Goal: Task Accomplishment & Management: Use online tool/utility

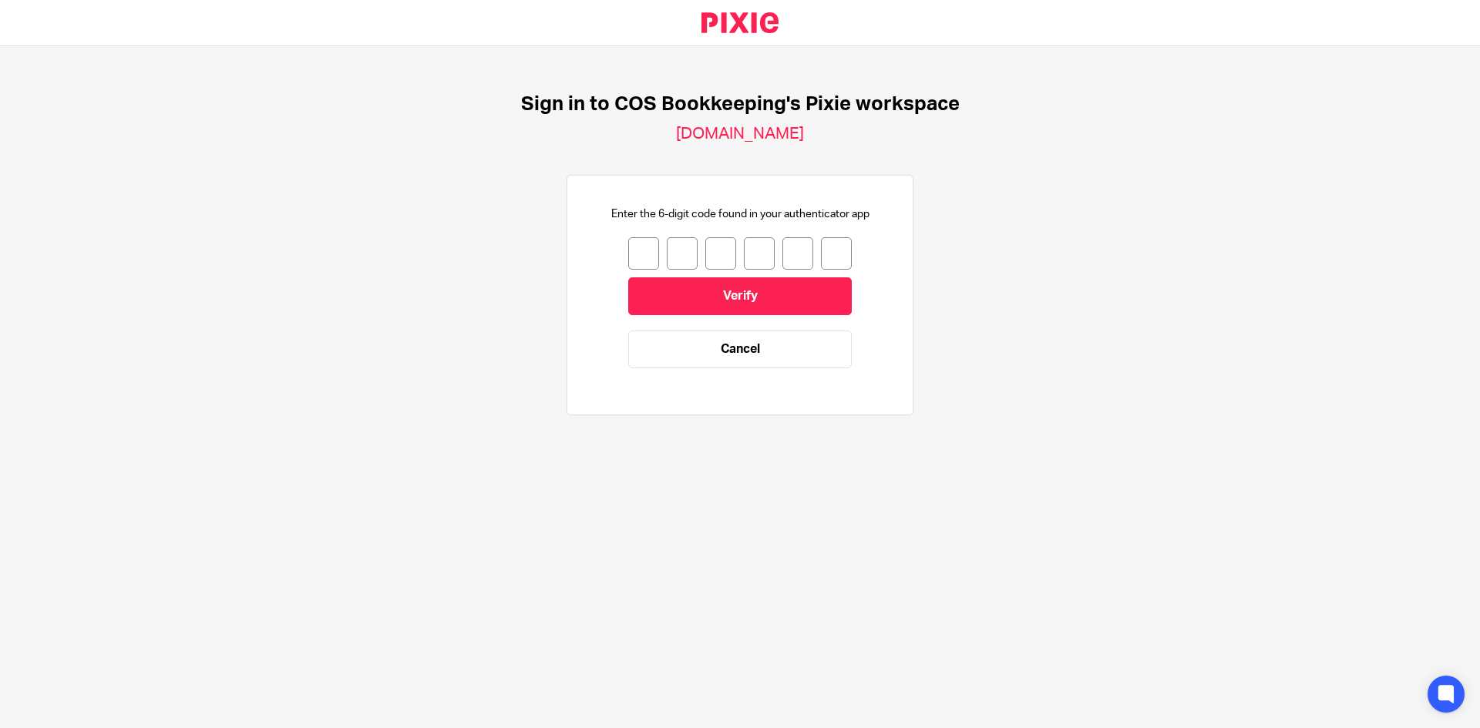
click at [641, 266] on input "number" at bounding box center [643, 253] width 31 height 32
type input "1"
type input "7"
type input "4"
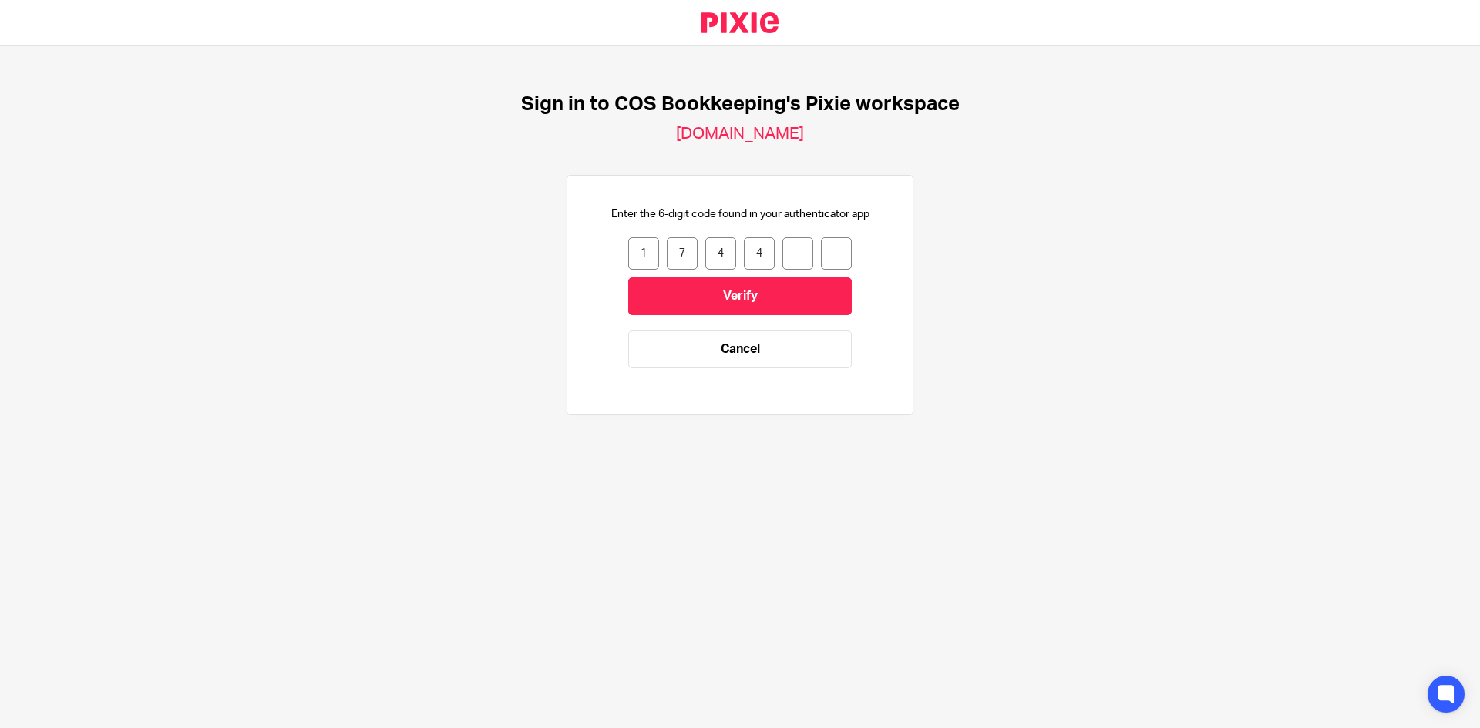
type input "6"
type input "8"
click at [707, 288] on input "Verify" at bounding box center [739, 296] width 223 height 38
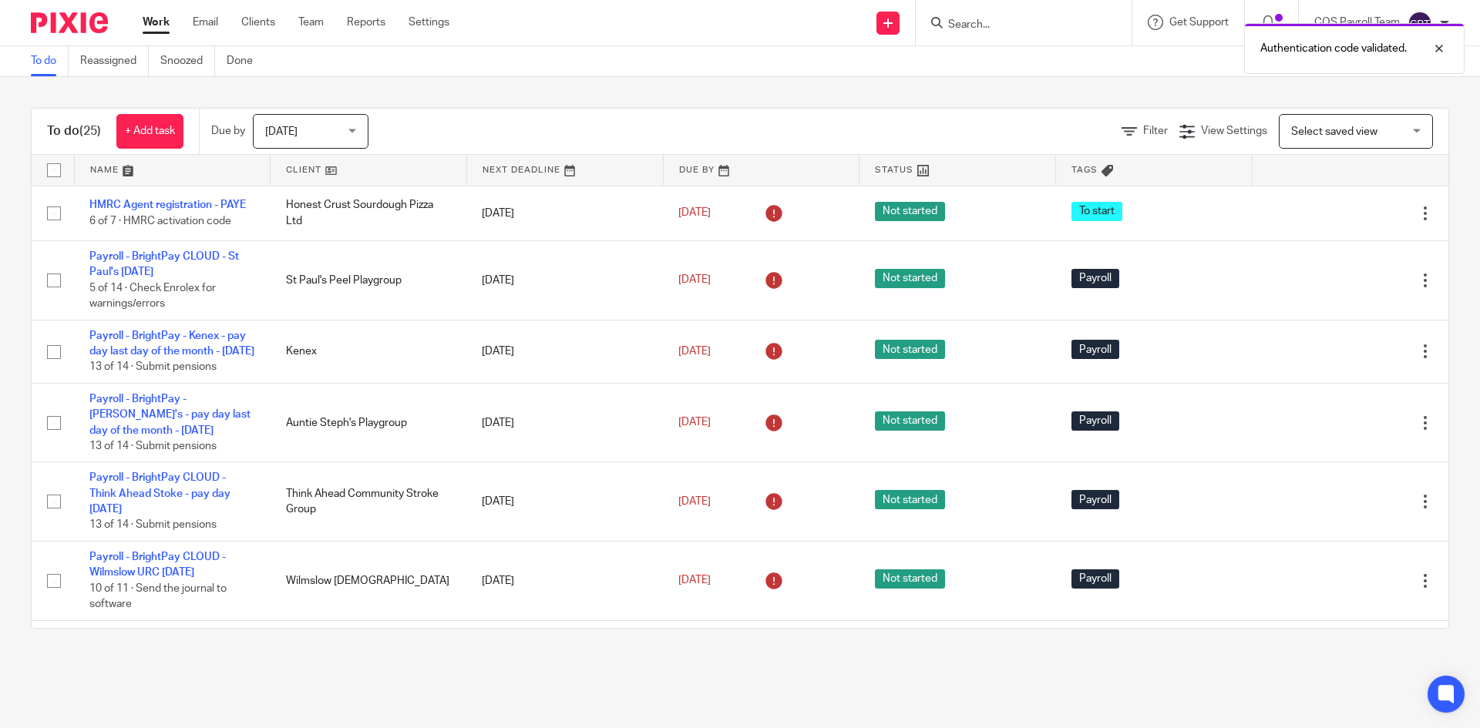
click at [352, 131] on div "[DATE] [DATE]" at bounding box center [311, 131] width 116 height 35
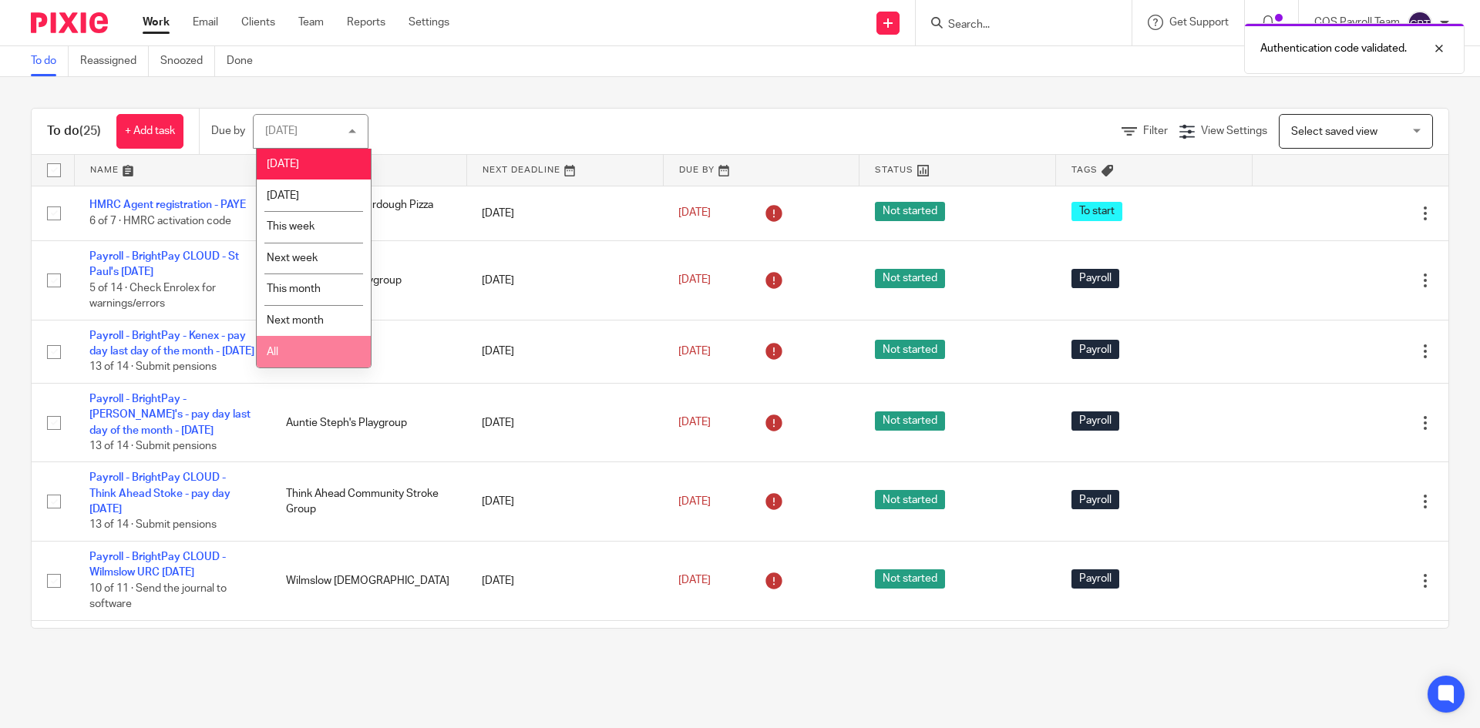
click at [290, 355] on li "All" at bounding box center [314, 352] width 114 height 32
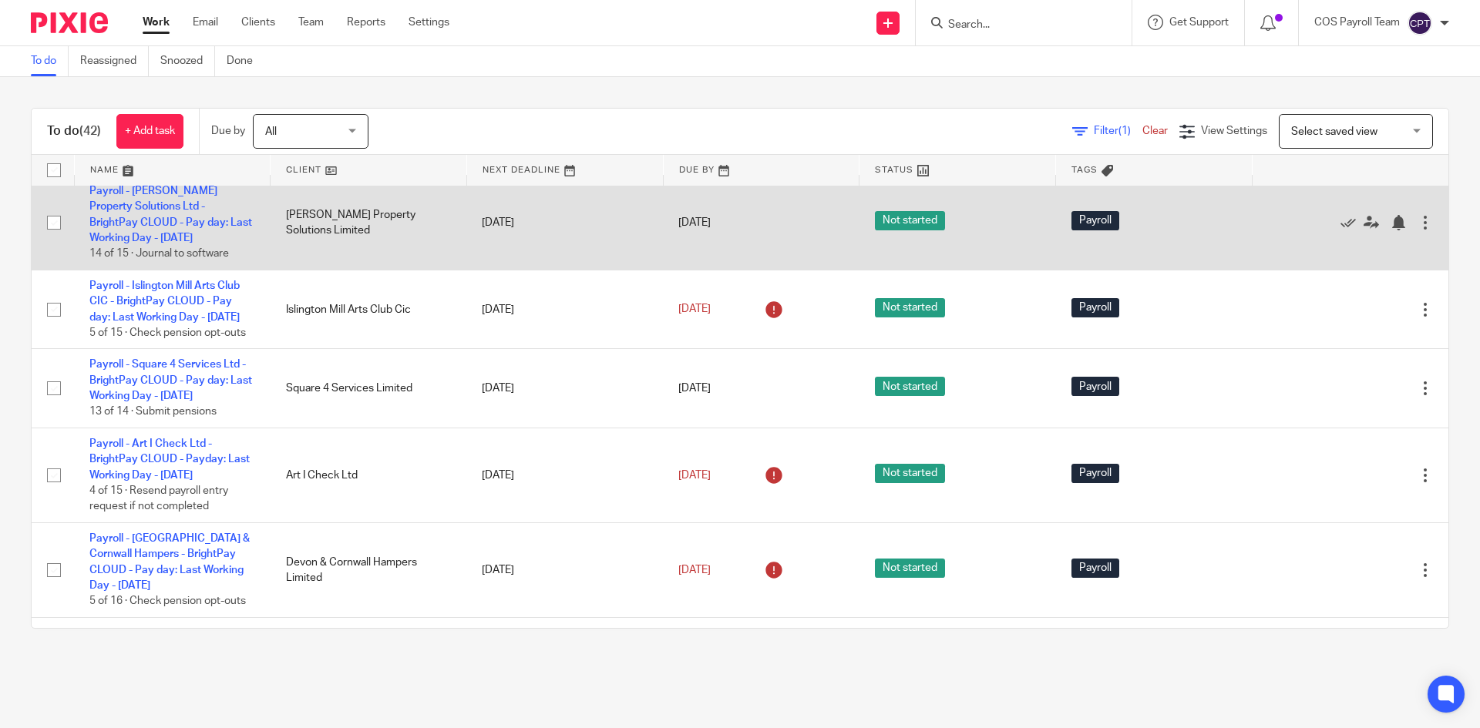
scroll to position [1695, 0]
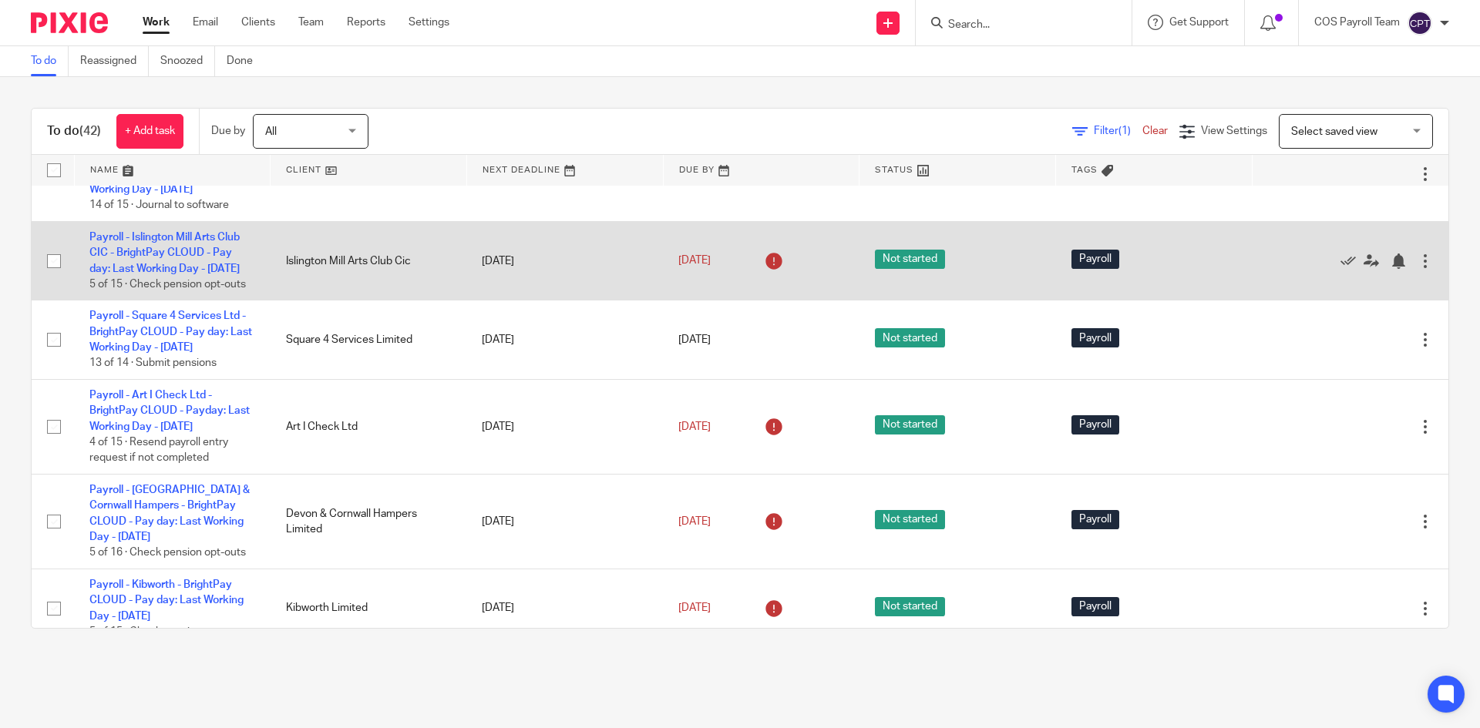
click at [176, 301] on td "Payroll - Islington Mill Arts Club CIC - BrightPay CLOUD - Pay day: Last Workin…" at bounding box center [172, 260] width 197 height 79
click at [176, 274] on link "Payroll - Islington Mill Arts Club CIC - BrightPay CLOUD - Pay day: Last Workin…" at bounding box center [164, 253] width 150 height 42
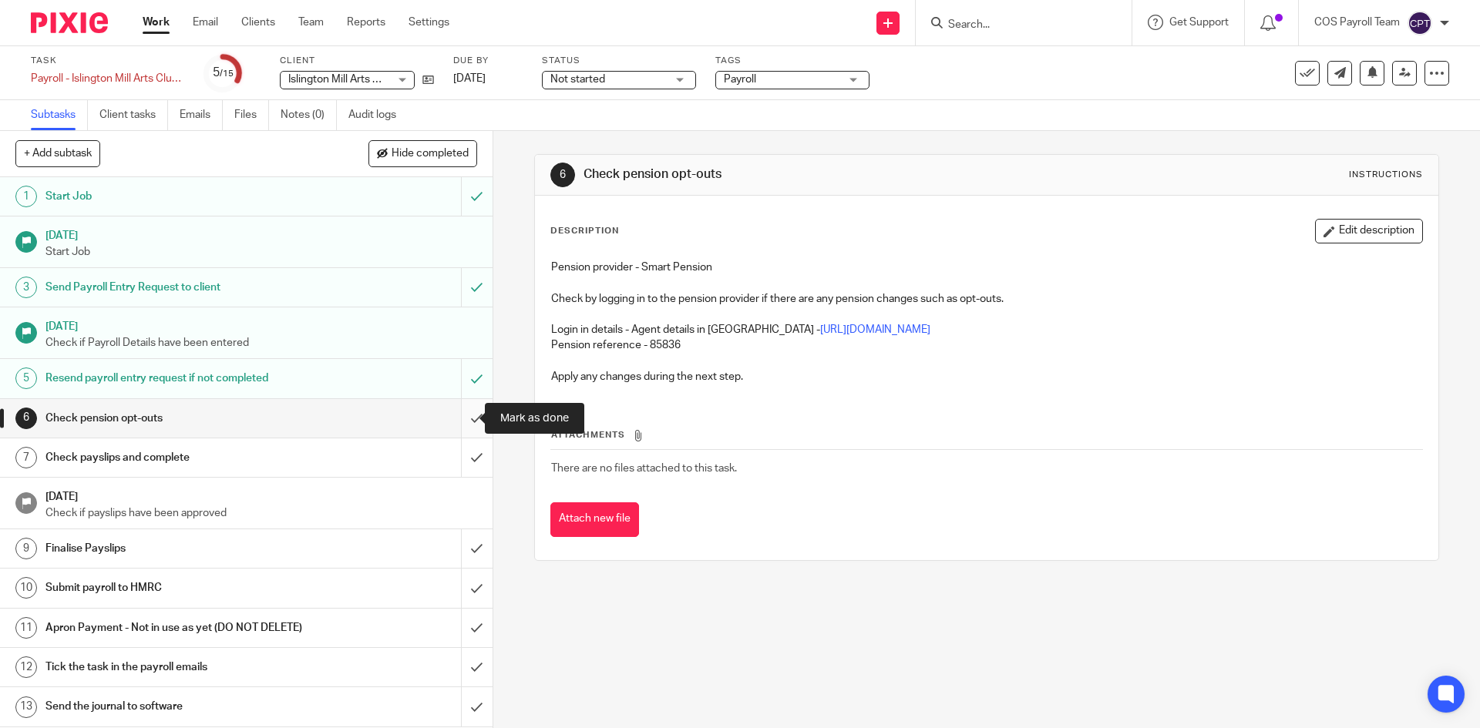
click at [460, 412] on input "submit" at bounding box center [246, 418] width 492 height 39
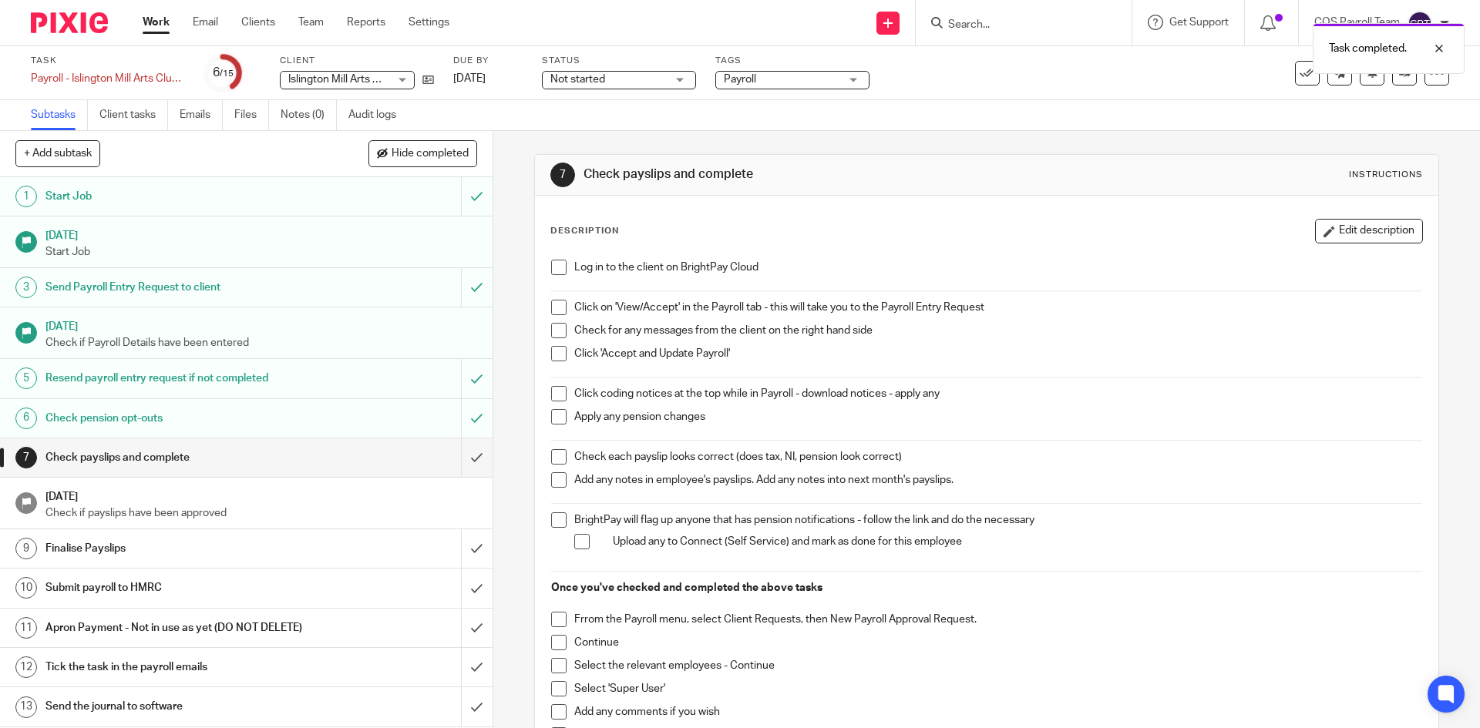
click at [558, 268] on span at bounding box center [558, 267] width 15 height 15
drag, startPoint x: 553, startPoint y: 304, endPoint x: 563, endPoint y: 333, distance: 30.0
click at [555, 304] on span at bounding box center [558, 307] width 15 height 15
click at [556, 332] on span at bounding box center [558, 330] width 15 height 15
drag, startPoint x: 553, startPoint y: 355, endPoint x: 555, endPoint y: 362, distance: 7.9
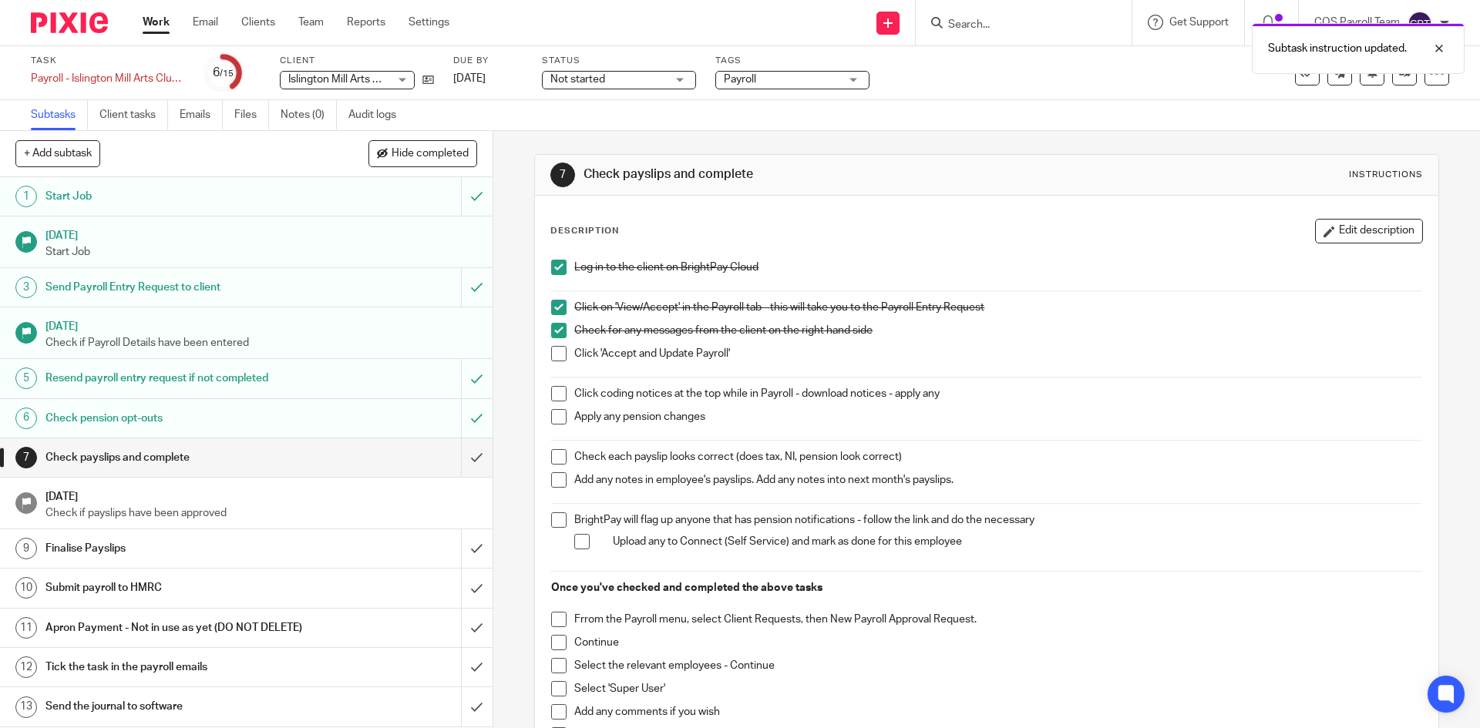
click at [553, 355] on span at bounding box center [558, 353] width 15 height 15
click at [556, 393] on span at bounding box center [558, 393] width 15 height 15
click at [551, 414] on span at bounding box center [558, 416] width 15 height 15
drag, startPoint x: 551, startPoint y: 455, endPoint x: 567, endPoint y: 498, distance: 45.4
click at [552, 455] on span at bounding box center [558, 456] width 15 height 15
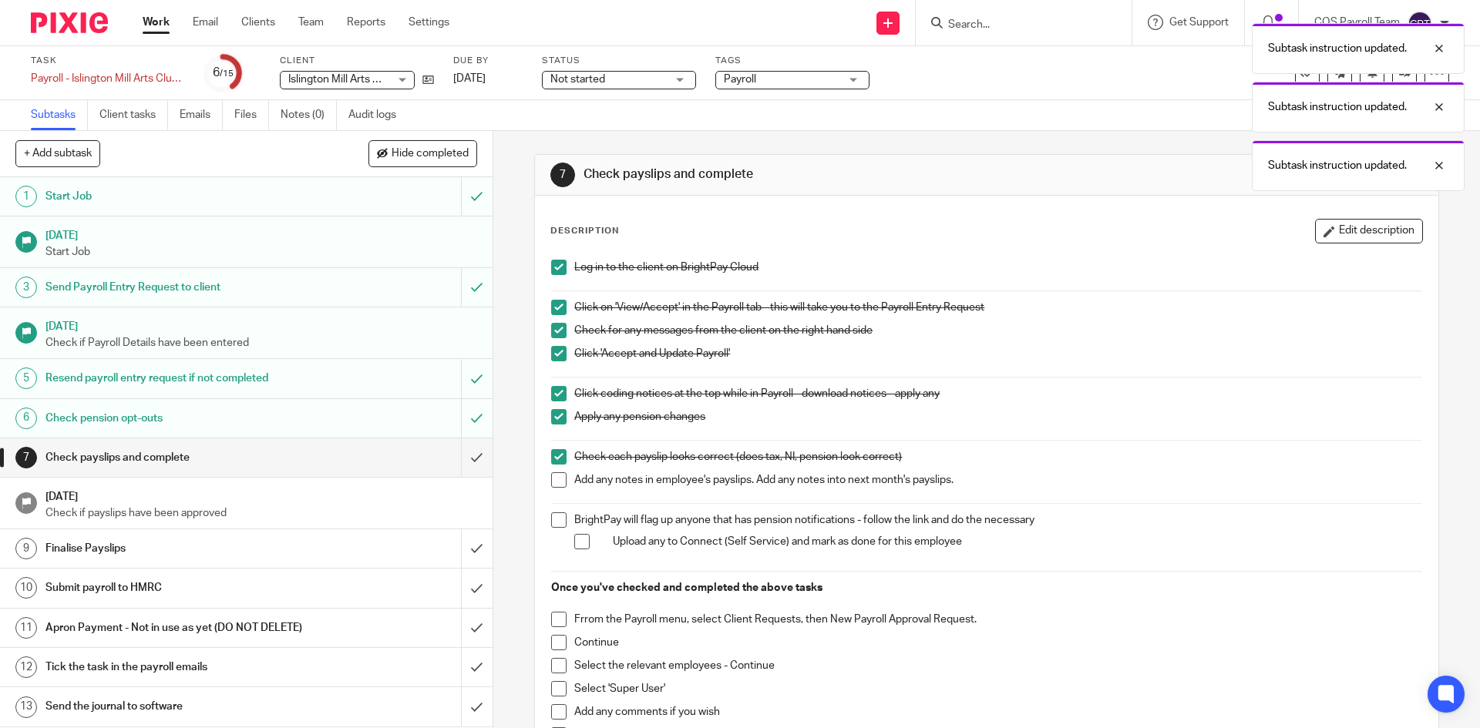
click at [551, 480] on span at bounding box center [558, 479] width 15 height 15
click at [576, 546] on span at bounding box center [581, 541] width 15 height 15
drag, startPoint x: 550, startPoint y: 523, endPoint x: 610, endPoint y: 560, distance: 70.6
click at [551, 522] on span at bounding box center [558, 519] width 15 height 15
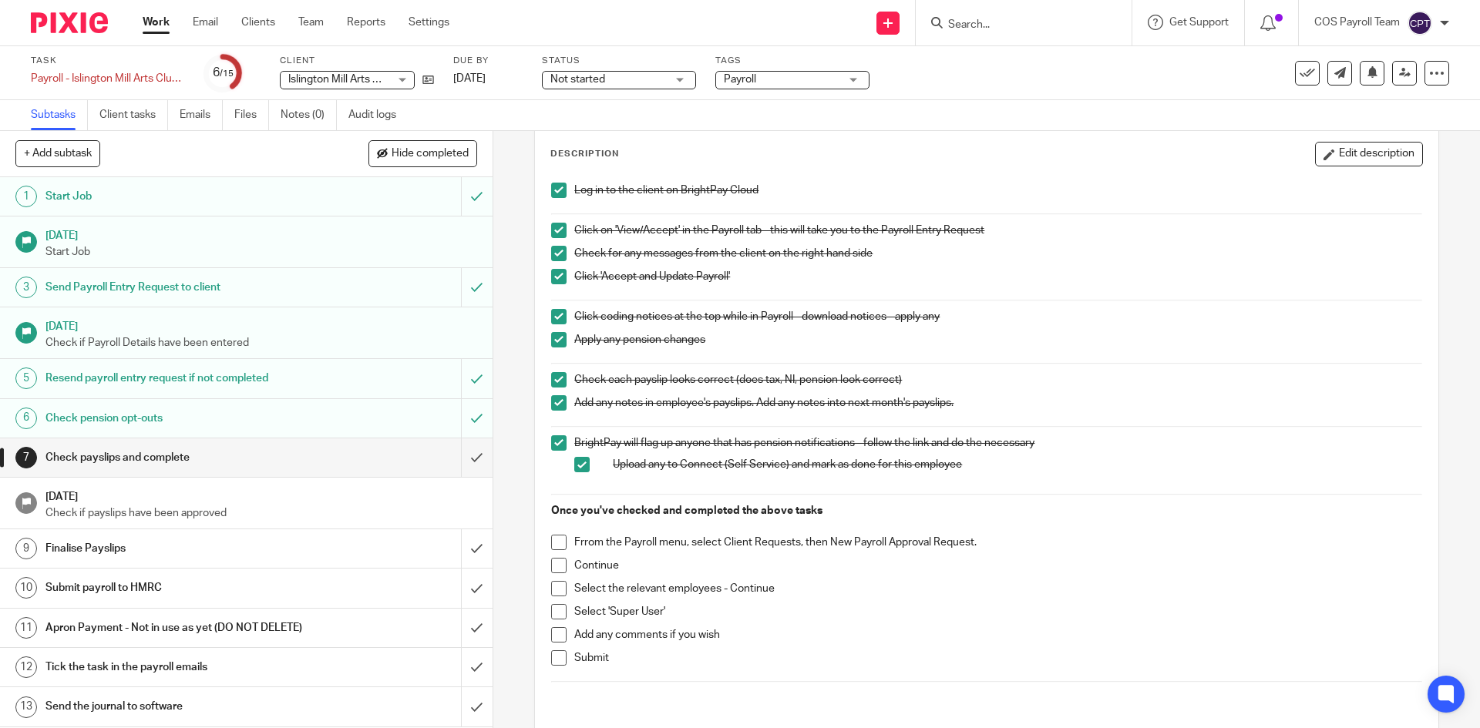
click at [555, 543] on span at bounding box center [558, 542] width 15 height 15
click at [553, 563] on span at bounding box center [558, 565] width 15 height 15
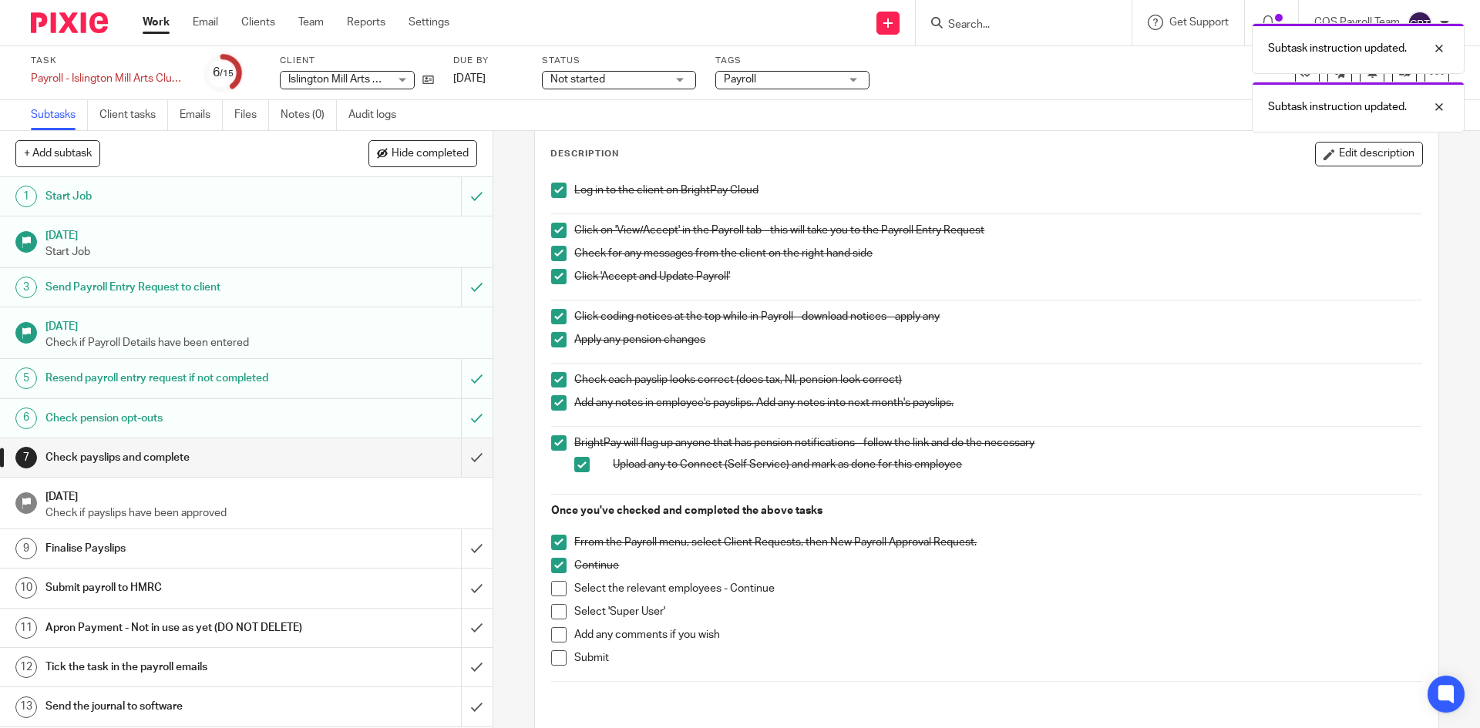
click at [556, 590] on span at bounding box center [558, 588] width 15 height 15
click at [555, 613] on span at bounding box center [558, 611] width 15 height 15
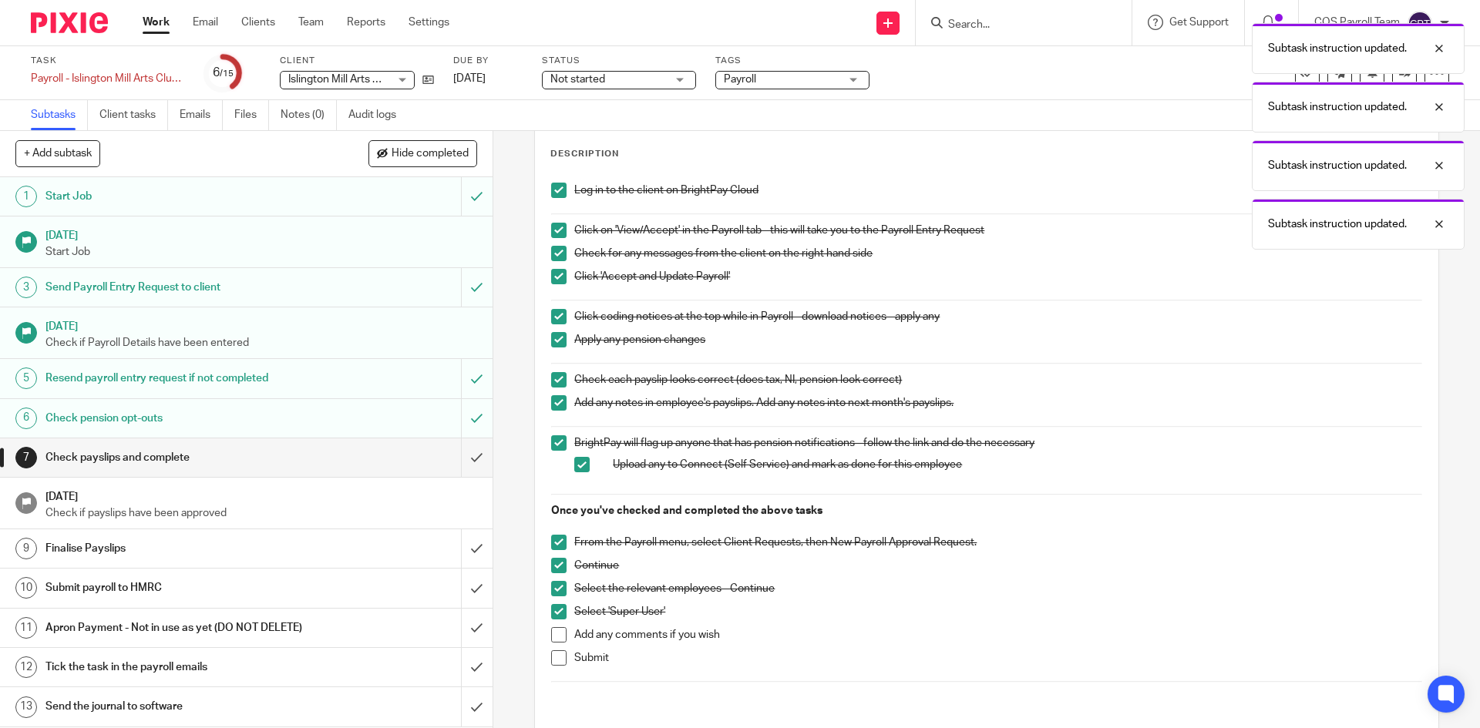
click at [556, 630] on span at bounding box center [558, 634] width 15 height 15
click at [555, 657] on span at bounding box center [558, 657] width 15 height 15
click at [462, 461] on input "submit" at bounding box center [246, 458] width 492 height 39
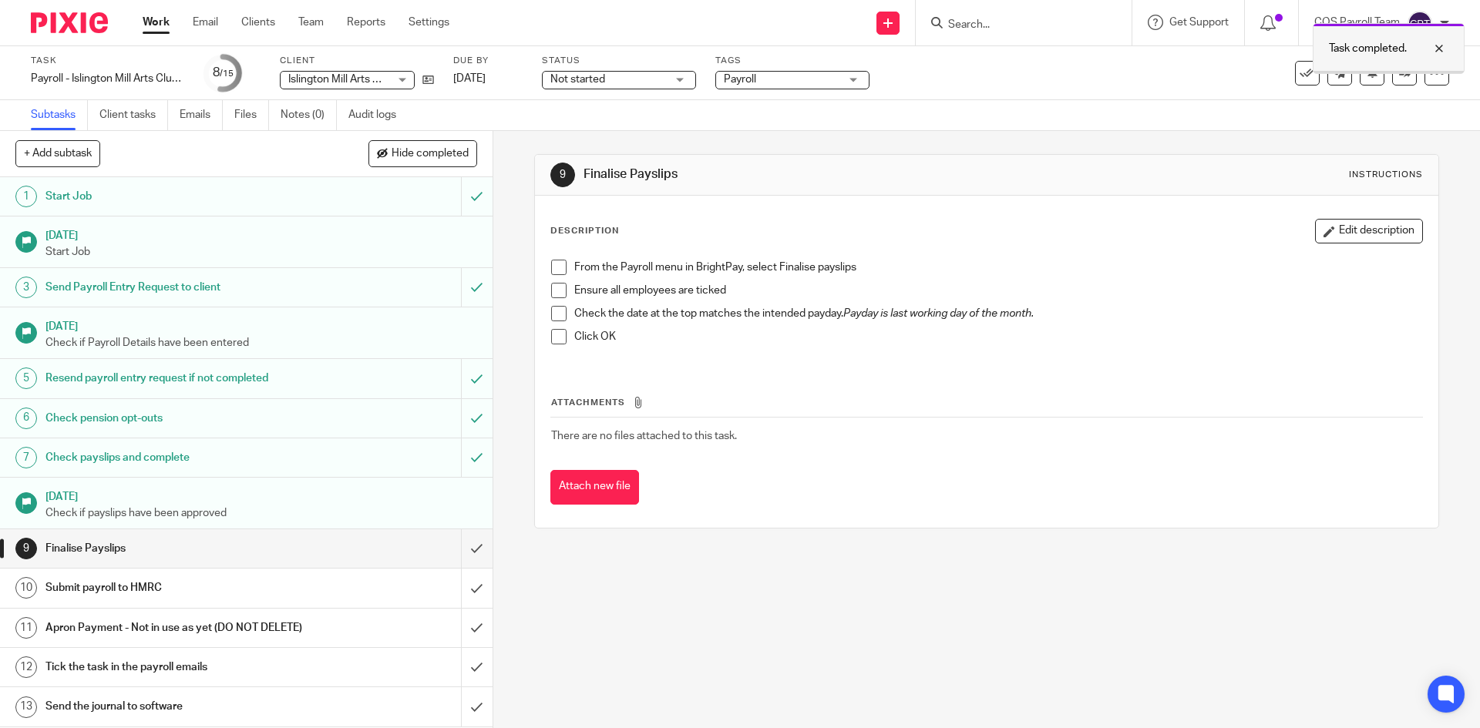
click at [1441, 44] on div at bounding box center [1427, 48] width 42 height 18
click at [1439, 24] on div "COS Payroll Team" at bounding box center [1381, 23] width 135 height 25
click at [1384, 105] on span "Logout" at bounding box center [1377, 107] width 35 height 11
